Goal: Transaction & Acquisition: Subscribe to service/newsletter

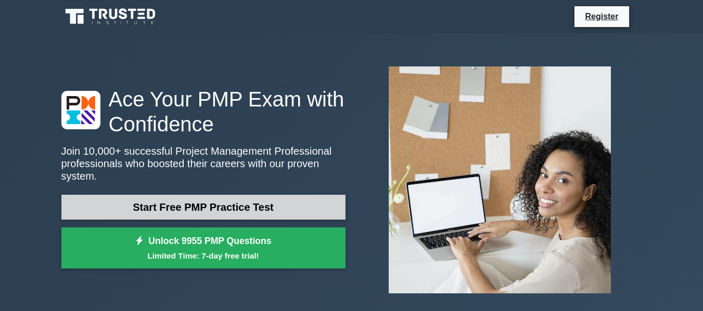
click at [227, 195] on link "Start Free PMP Practice Test" at bounding box center [203, 207] width 284 height 25
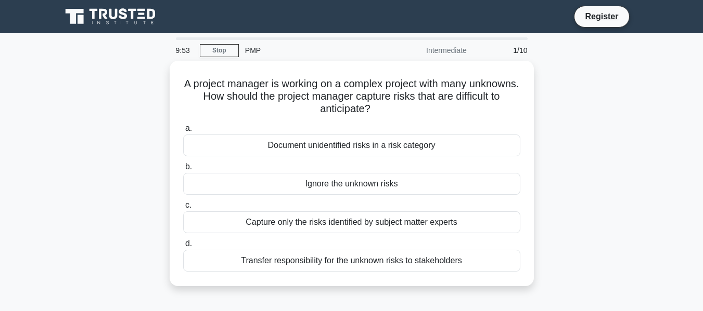
click at [126, 12] on icon at bounding box center [111, 17] width 100 height 20
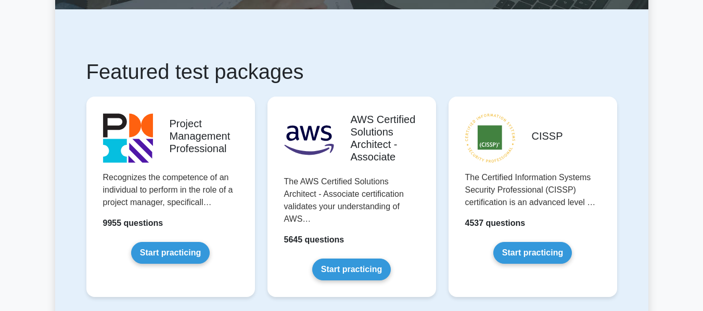
scroll to position [146, 0]
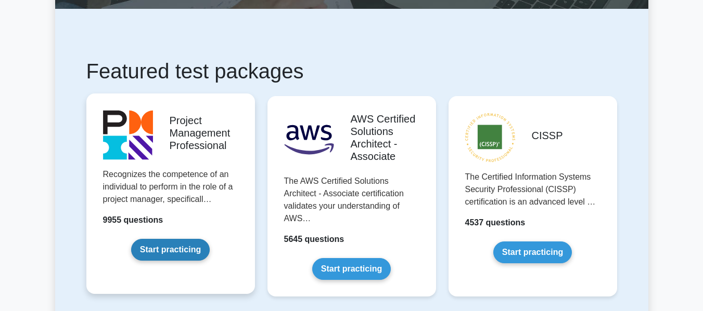
click at [178, 249] on link "Start practicing" at bounding box center [170, 250] width 79 height 22
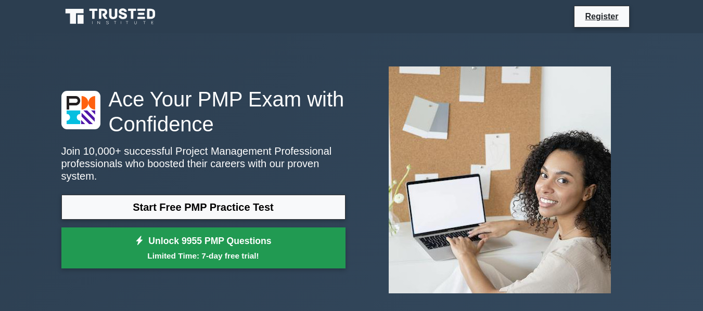
click at [203, 238] on link "Unlock 9955 PMP Questions Limited Time: 7-day free trial!" at bounding box center [203, 249] width 284 height 42
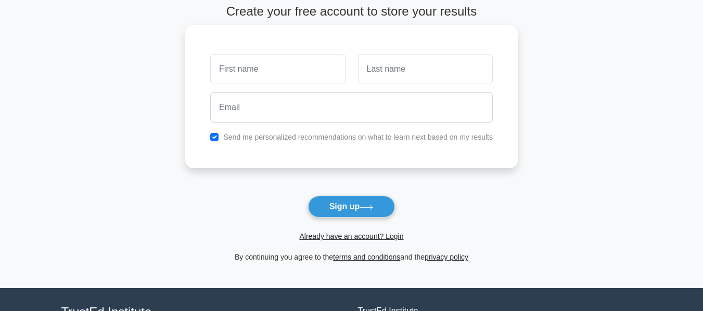
scroll to position [32, 0]
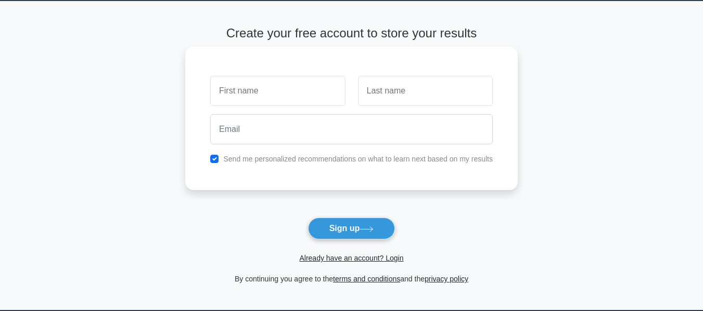
click at [264, 95] on input "text" at bounding box center [277, 91] width 135 height 30
type input "venkat"
click at [406, 90] on input "text" at bounding box center [425, 91] width 135 height 30
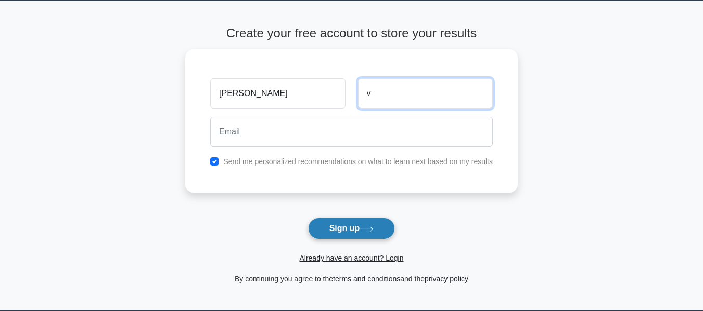
type input "v"
click at [347, 228] on button "Sign up" at bounding box center [351, 229] width 87 height 22
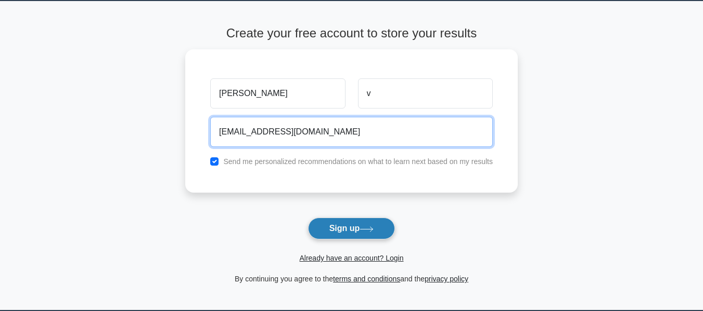
type input "sagivenkatavarma@gmail.com"
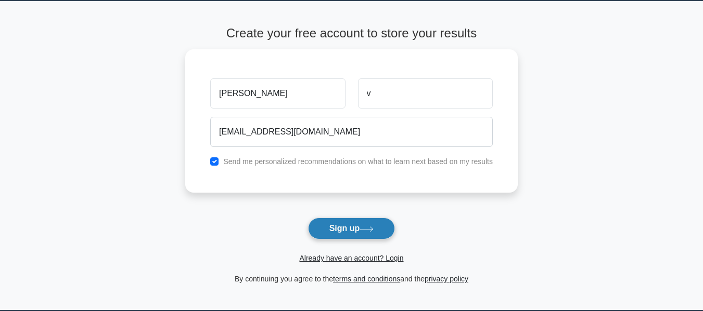
click at [361, 231] on button "Sign up" at bounding box center [351, 229] width 87 height 22
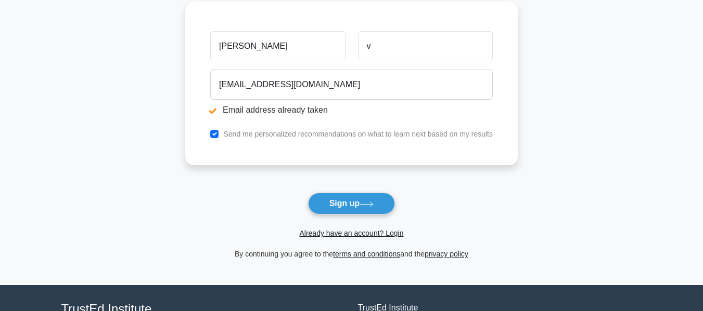
scroll to position [118, 0]
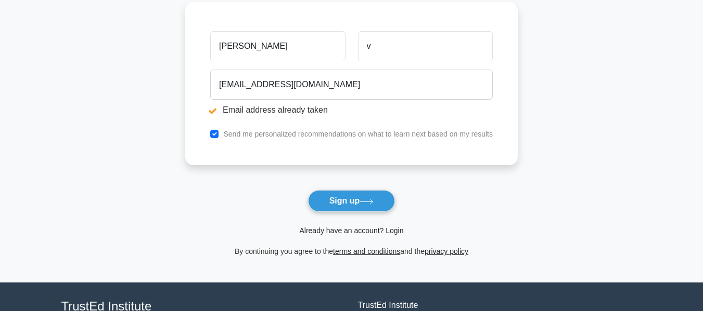
click at [345, 229] on link "Already have an account? Login" at bounding box center [351, 231] width 104 height 8
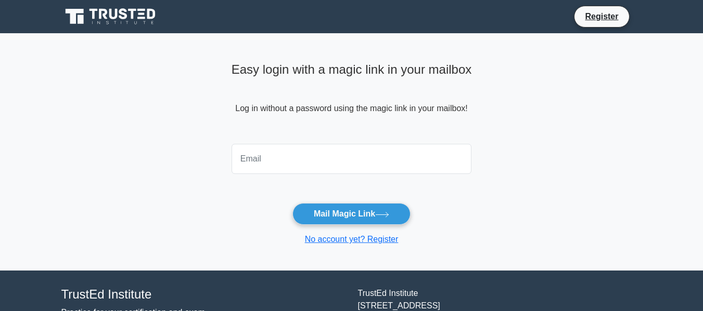
click at [310, 172] on input "email" at bounding box center [351, 159] width 240 height 30
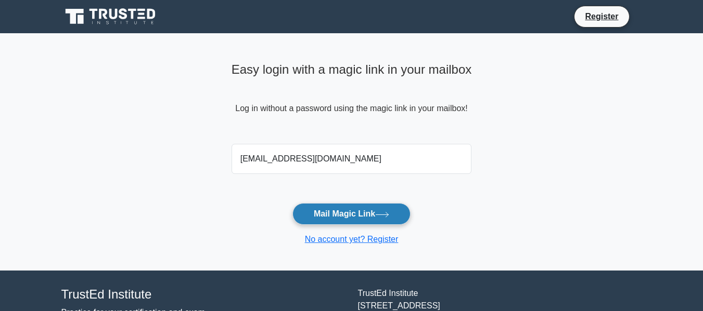
type input "[EMAIL_ADDRESS][DOMAIN_NAME]"
click at [336, 215] on button "Mail Magic Link" at bounding box center [351, 214] width 118 height 22
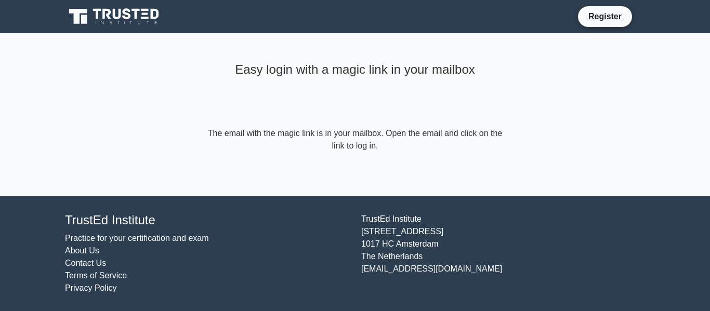
click at [112, 12] on icon at bounding box center [115, 17] width 100 height 20
